Goal: Task Accomplishment & Management: Manage account settings

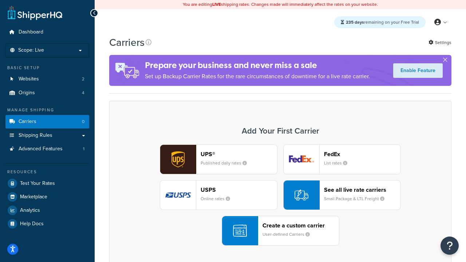
click at [280, 231] on div "Create a custom carrier User-defined Carriers" at bounding box center [300, 230] width 76 height 17
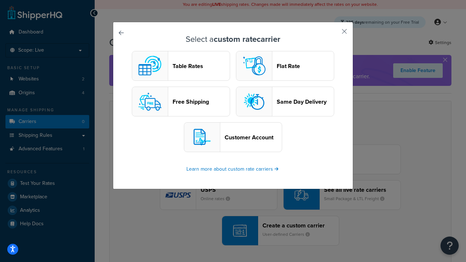
click at [181, 66] on header "Table Rates" at bounding box center [200, 66] width 57 height 7
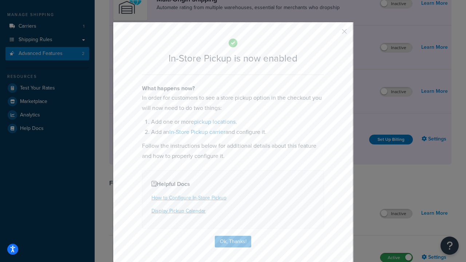
scroll to position [123, 0]
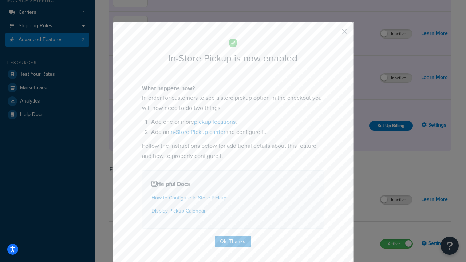
click at [333, 34] on button "button" at bounding box center [333, 34] width 2 height 2
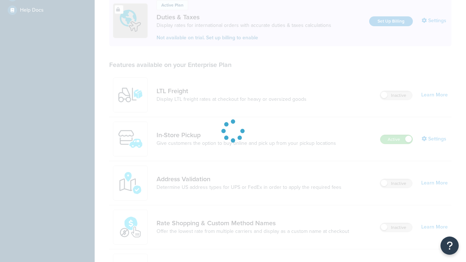
click at [246, 131] on link "In-Store Pickup" at bounding box center [245, 135] width 179 height 8
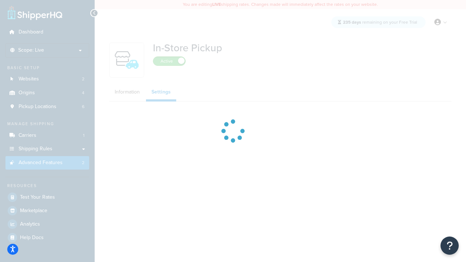
select select "inline"
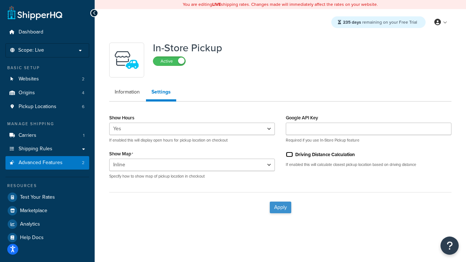
click at [289, 154] on input "Driving Distance Calculation" at bounding box center [289, 154] width 7 height 5
checkbox input "true"
click at [280, 207] on button "Apply" at bounding box center [280, 207] width 21 height 12
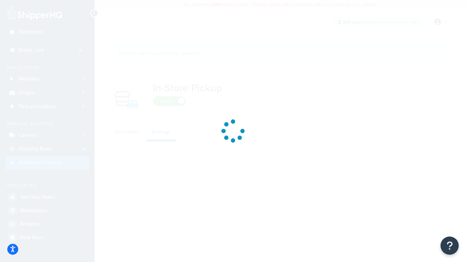
select select "inline"
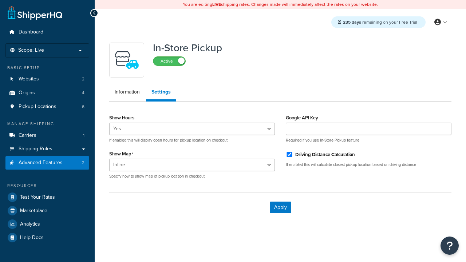
select select "inline"
click at [37, 107] on span "Pickup Locations" at bounding box center [38, 107] width 38 height 6
select select "inline"
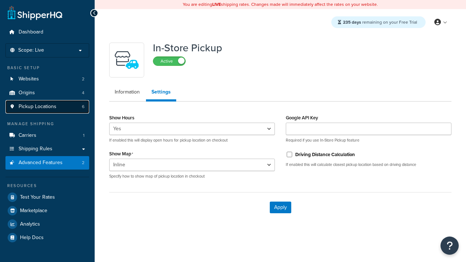
click at [37, 107] on span "Pickup Locations" at bounding box center [38, 107] width 38 height 6
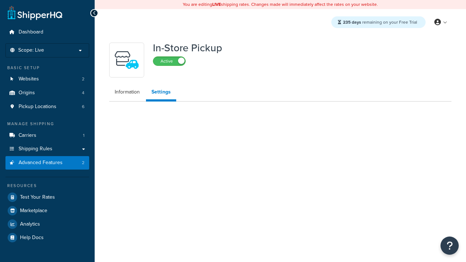
select select "inline"
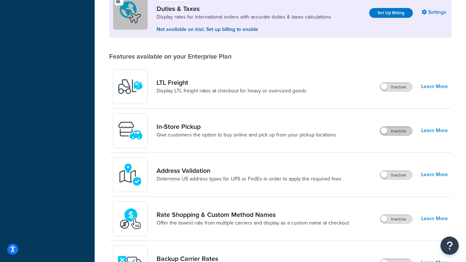
scroll to position [222, 0]
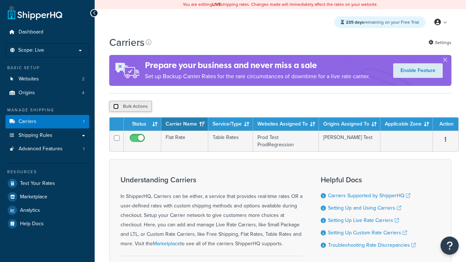
click at [116, 107] on input "checkbox" at bounding box center [115, 106] width 5 height 5
checkbox input "true"
click at [0, 0] on button "Delete" at bounding box center [0, 0] width 0 height 0
